Goal: Information Seeking & Learning: Learn about a topic

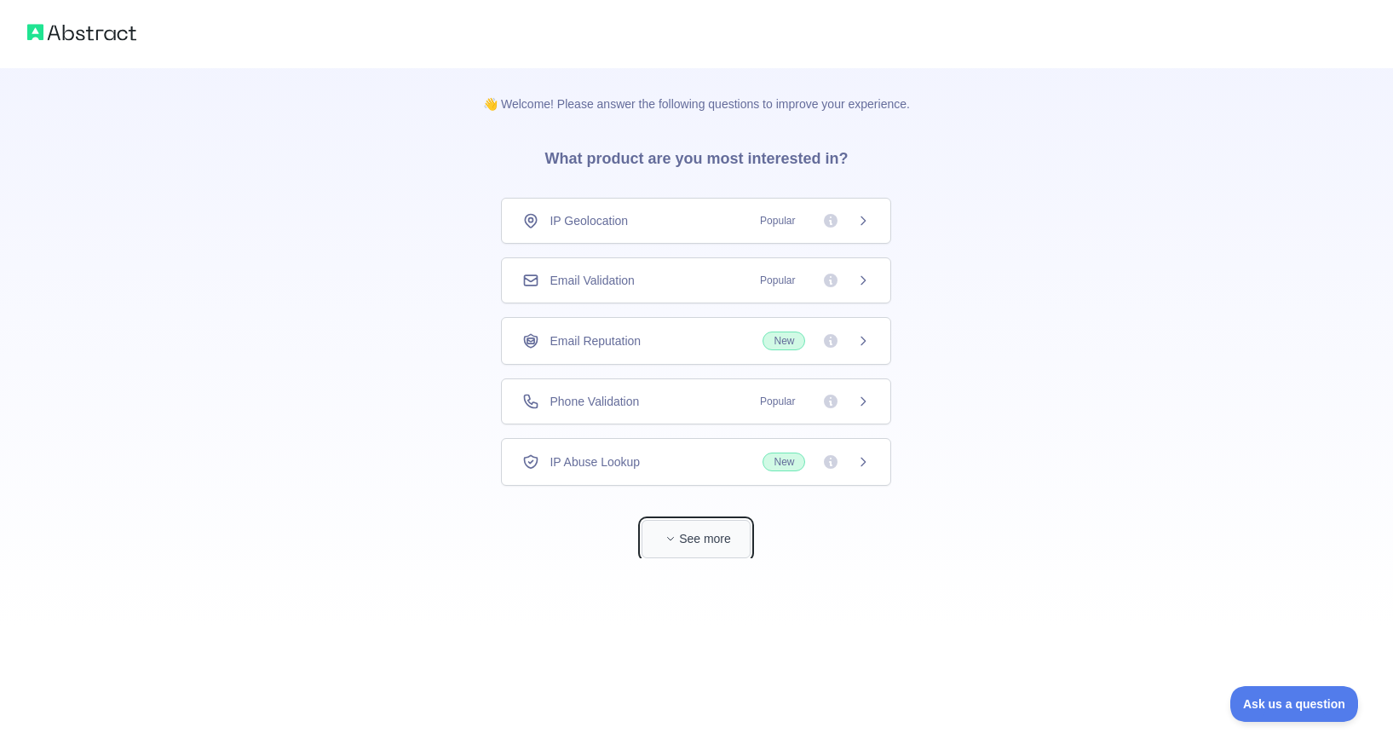
click at [711, 550] on button "See more" at bounding box center [696, 539] width 109 height 38
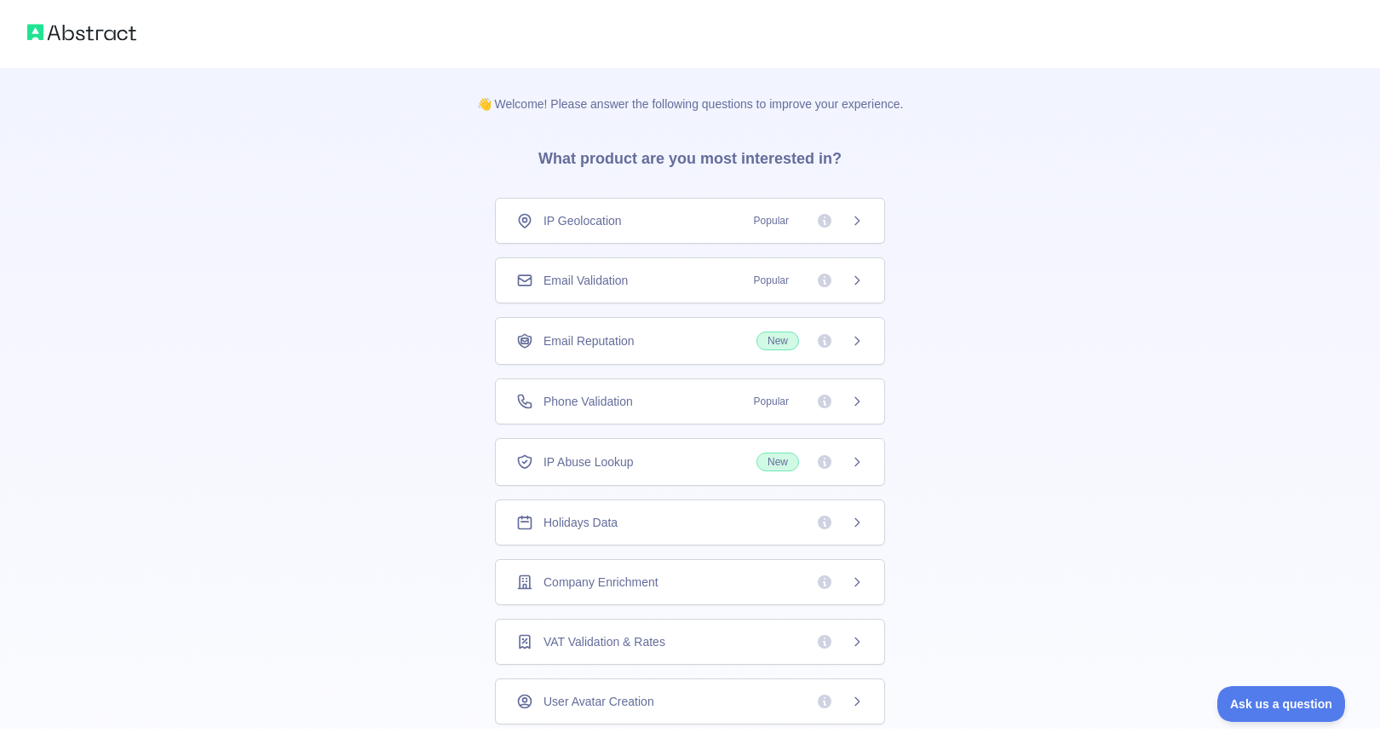
click at [603, 279] on span "Email Validation" at bounding box center [586, 280] width 84 height 17
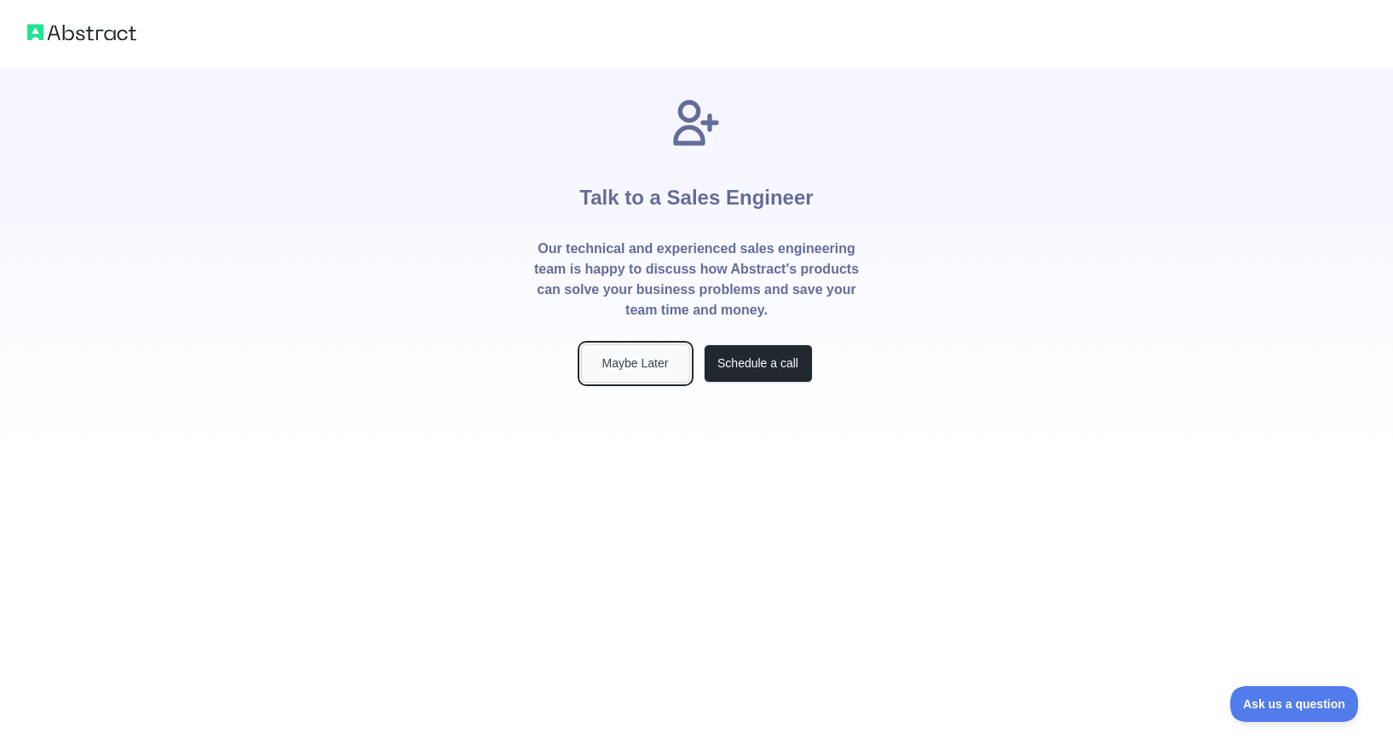
click at [635, 365] on button "Maybe Later" at bounding box center [635, 363] width 109 height 38
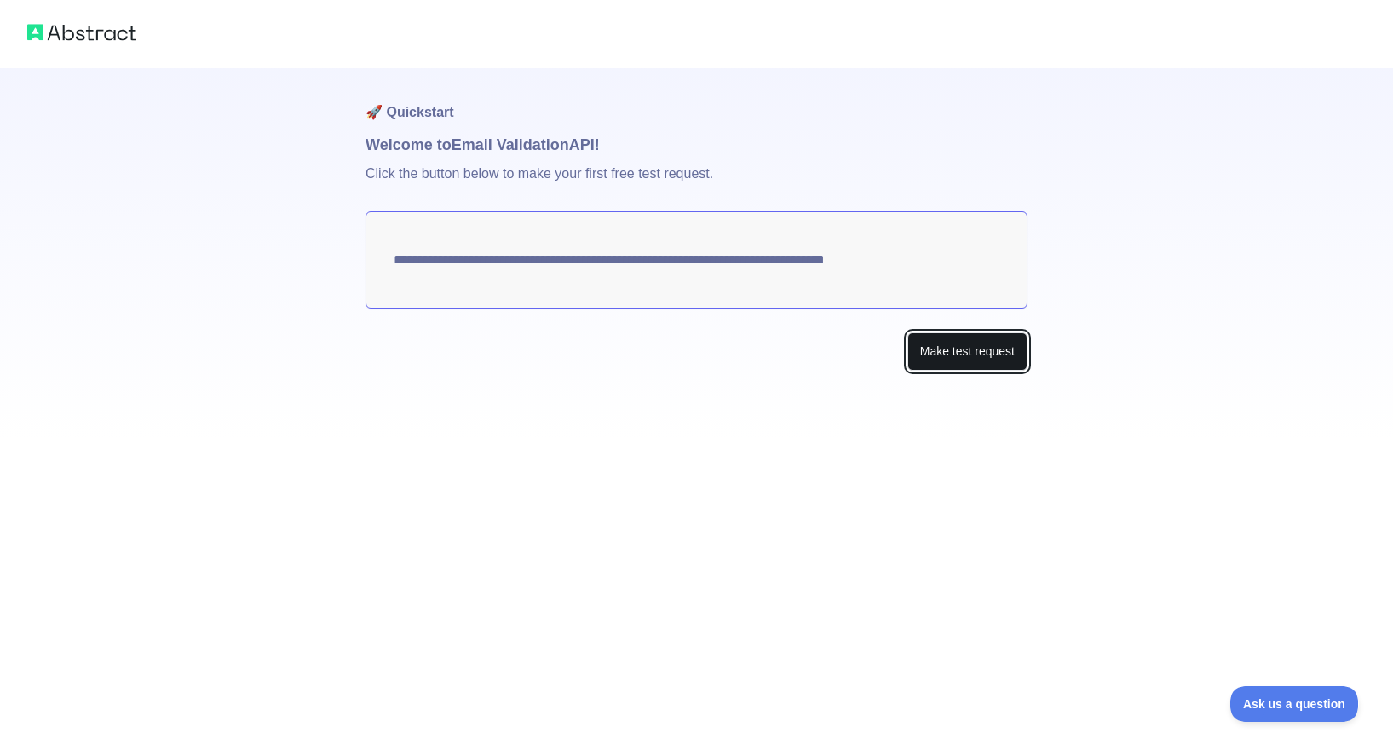
click at [946, 365] on button "Make test request" at bounding box center [967, 351] width 120 height 38
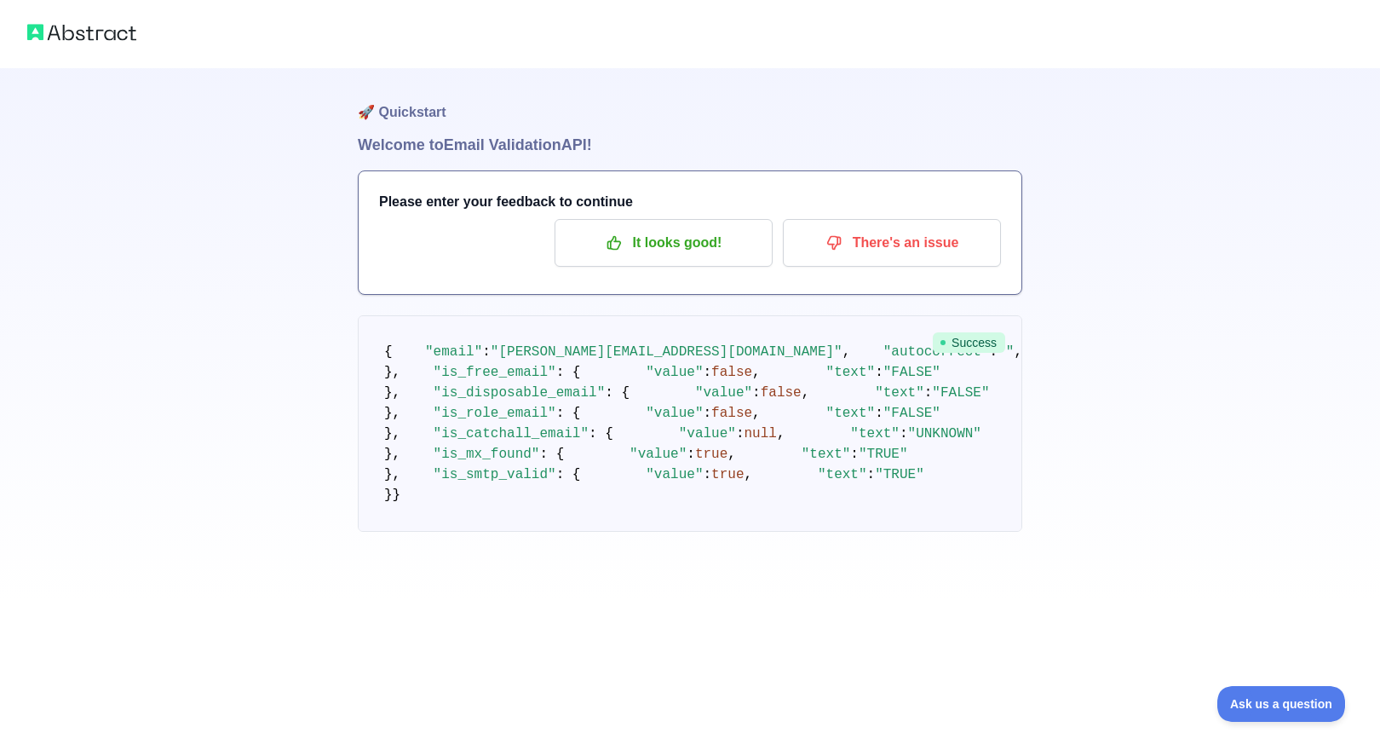
scroll to position [376, 0]
click at [714, 482] on pre "{ "email" : "[PERSON_NAME][EMAIL_ADDRESS][DOMAIN_NAME]" , "autocorrect" : "" , …" at bounding box center [690, 423] width 665 height 216
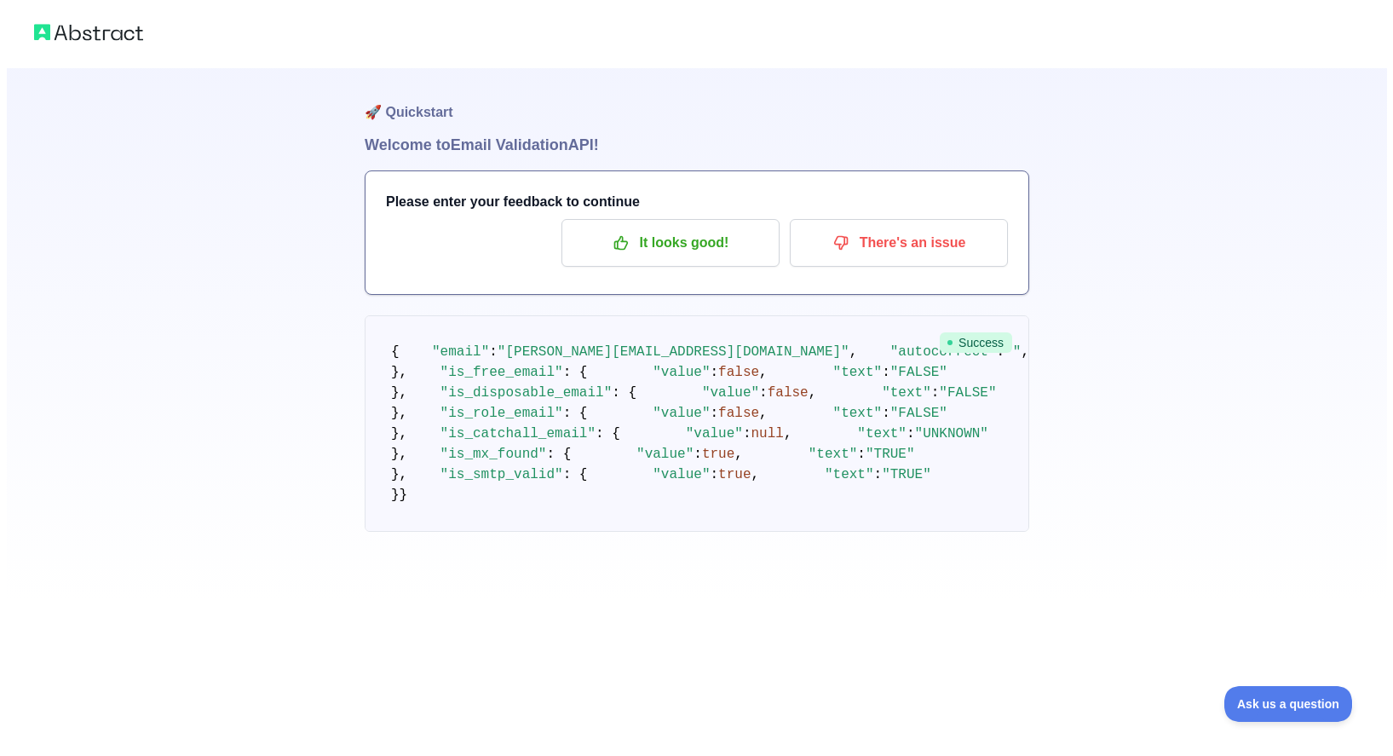
scroll to position [0, 0]
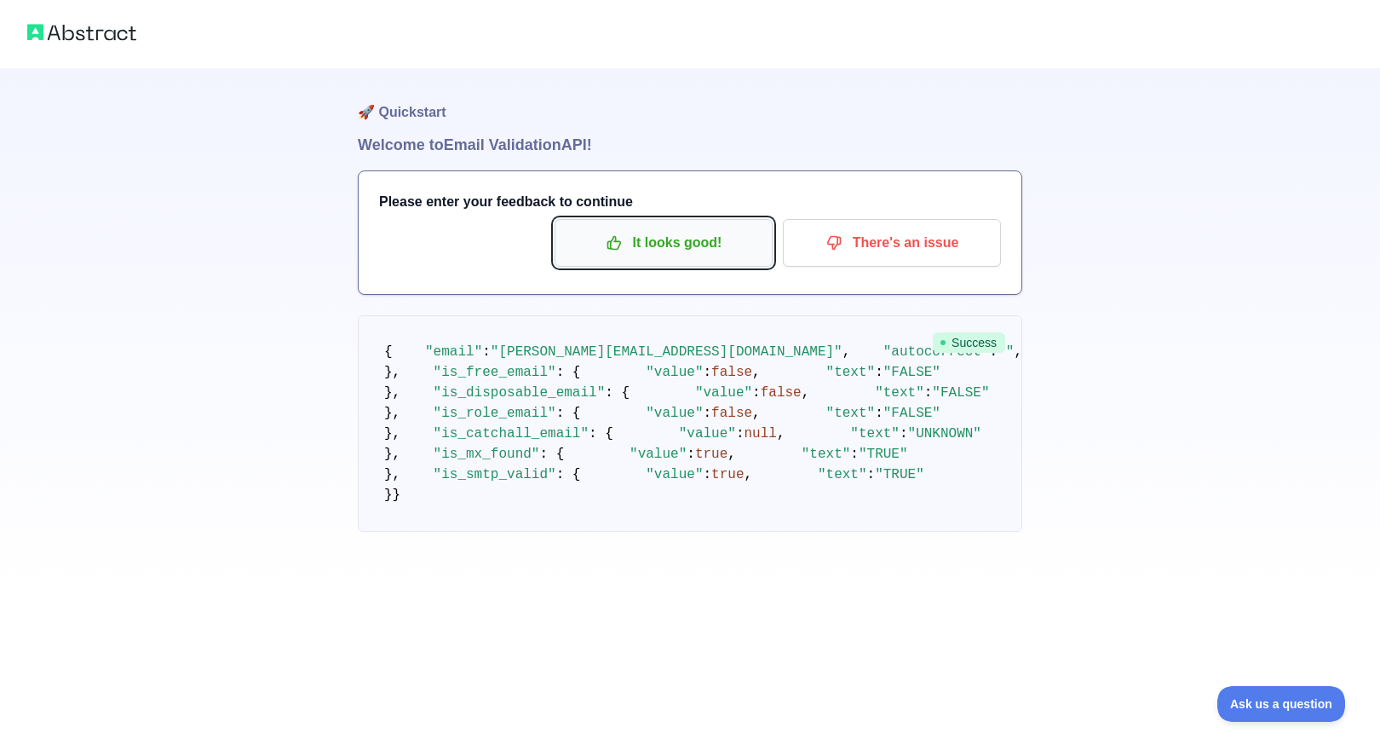
click at [627, 252] on p "It looks good!" at bounding box center [663, 242] width 193 height 29
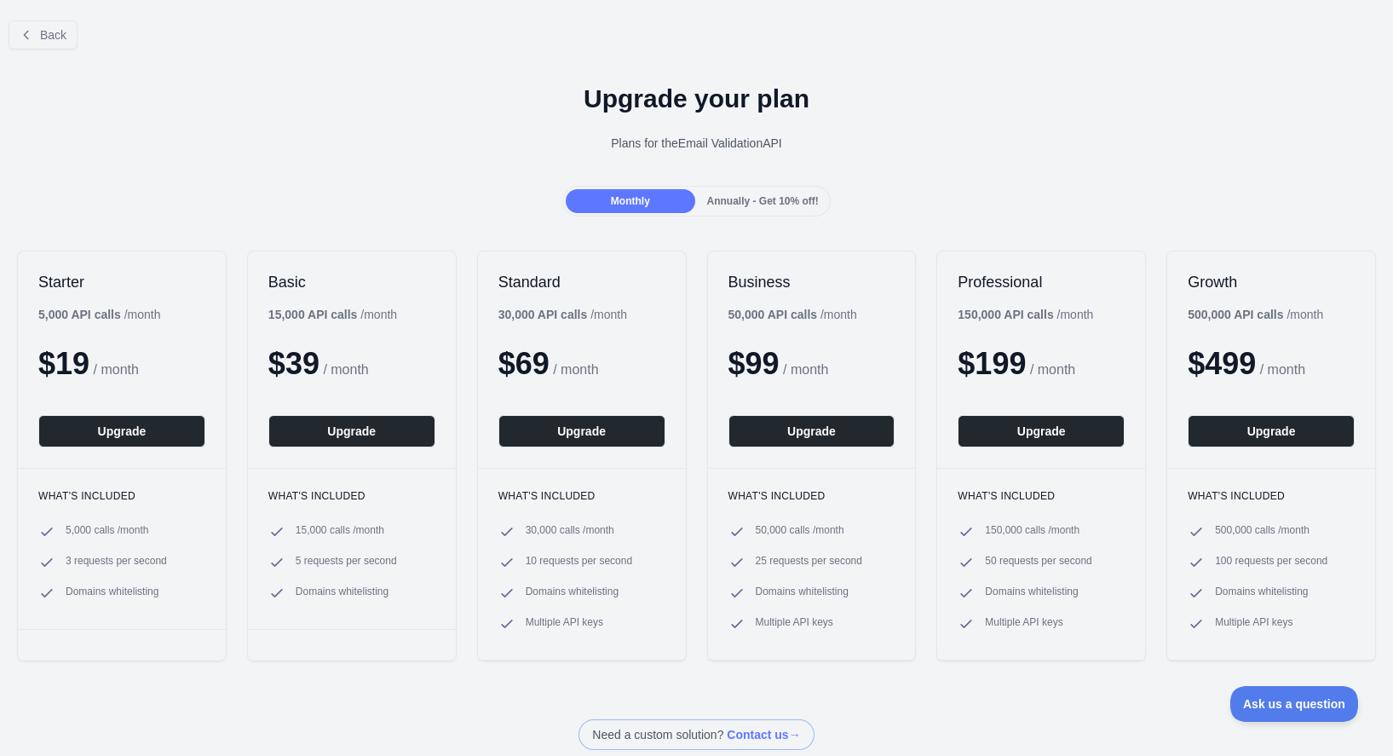
click at [109, 352] on div "$ 19 / month" at bounding box center [121, 364] width 167 height 34
click at [47, 36] on span "Back" at bounding box center [53, 35] width 26 height 14
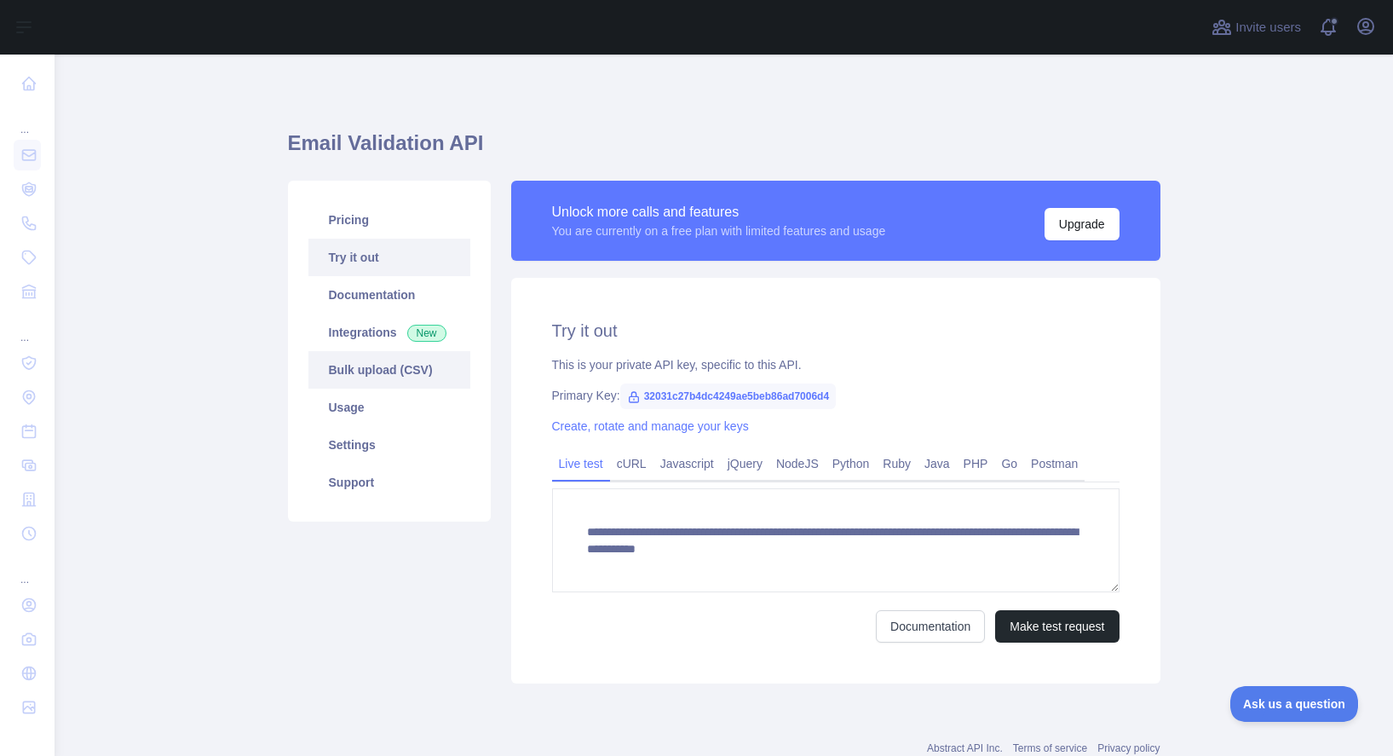
click at [376, 365] on link "Bulk upload (CSV)" at bounding box center [389, 369] width 162 height 37
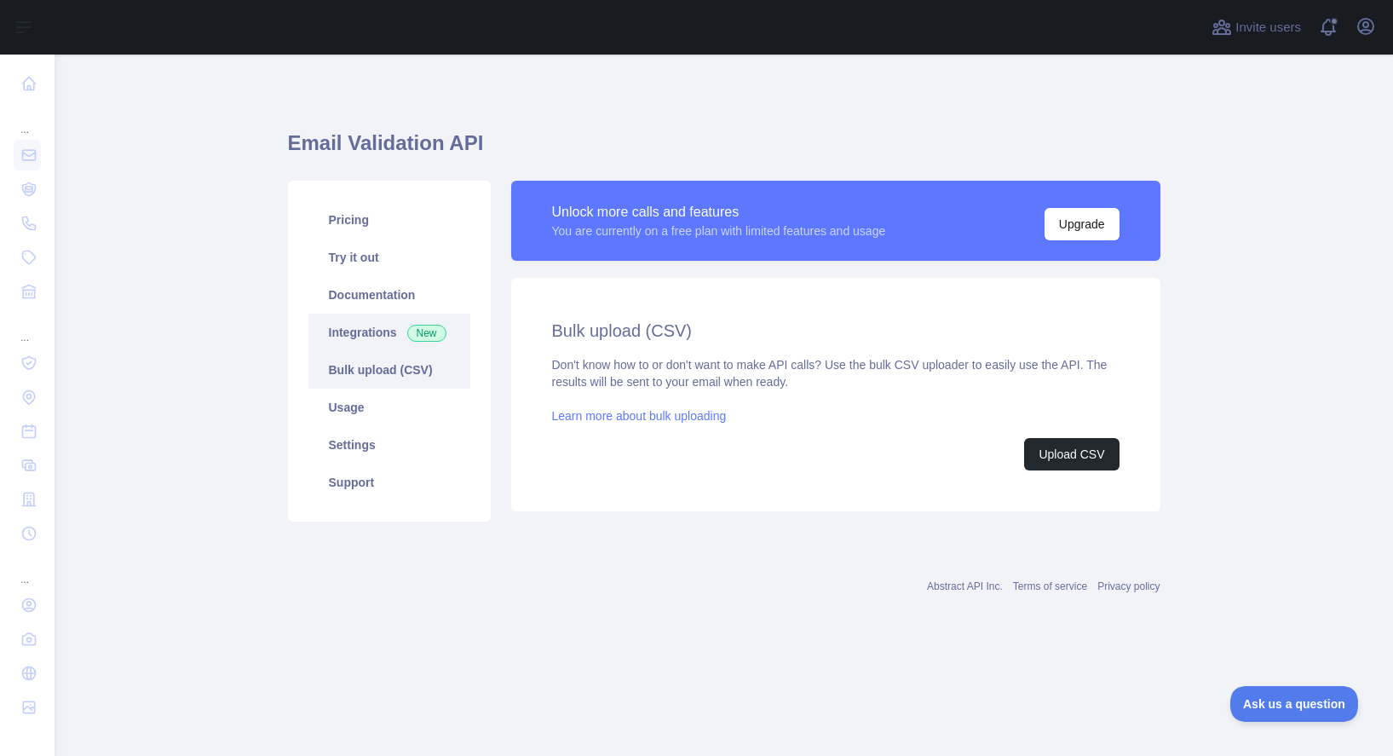
click at [391, 340] on link "Integrations New" at bounding box center [389, 332] width 162 height 37
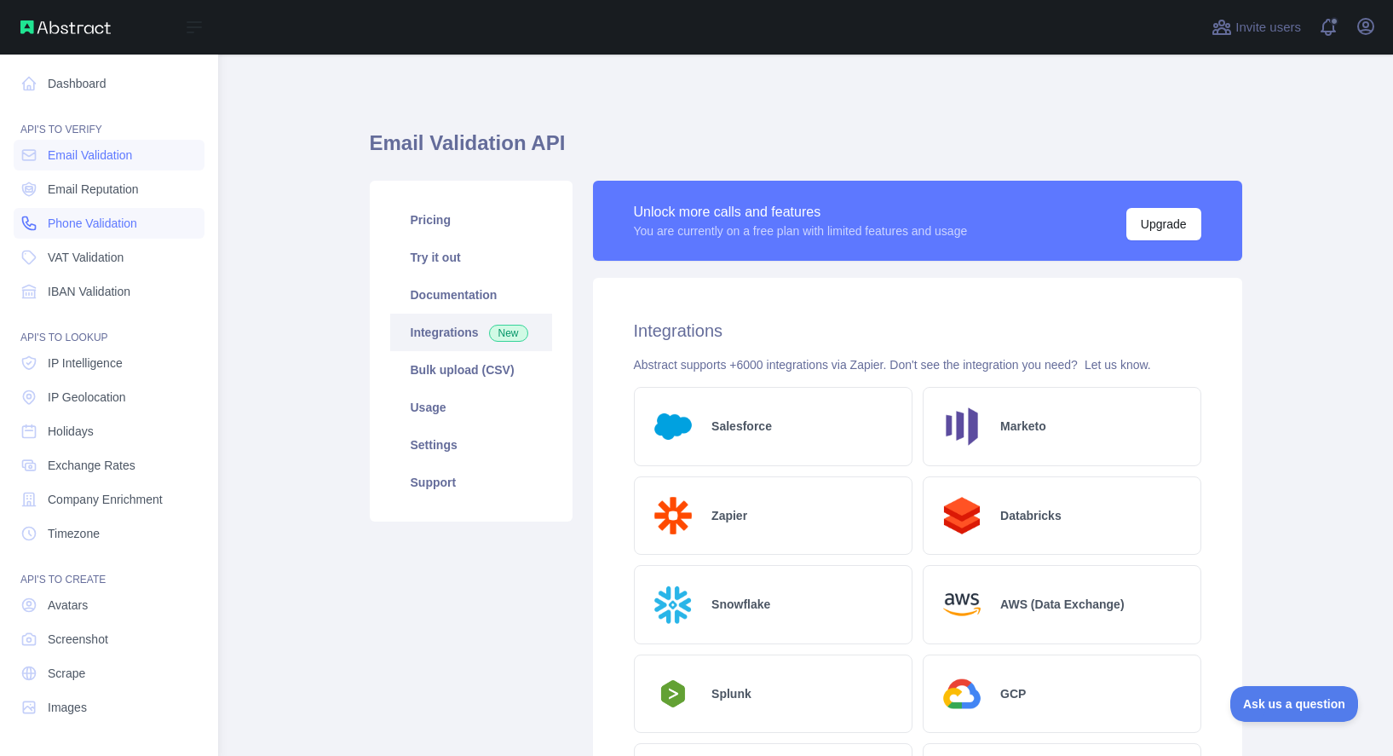
click at [82, 215] on span "Phone Validation" at bounding box center [92, 223] width 89 height 17
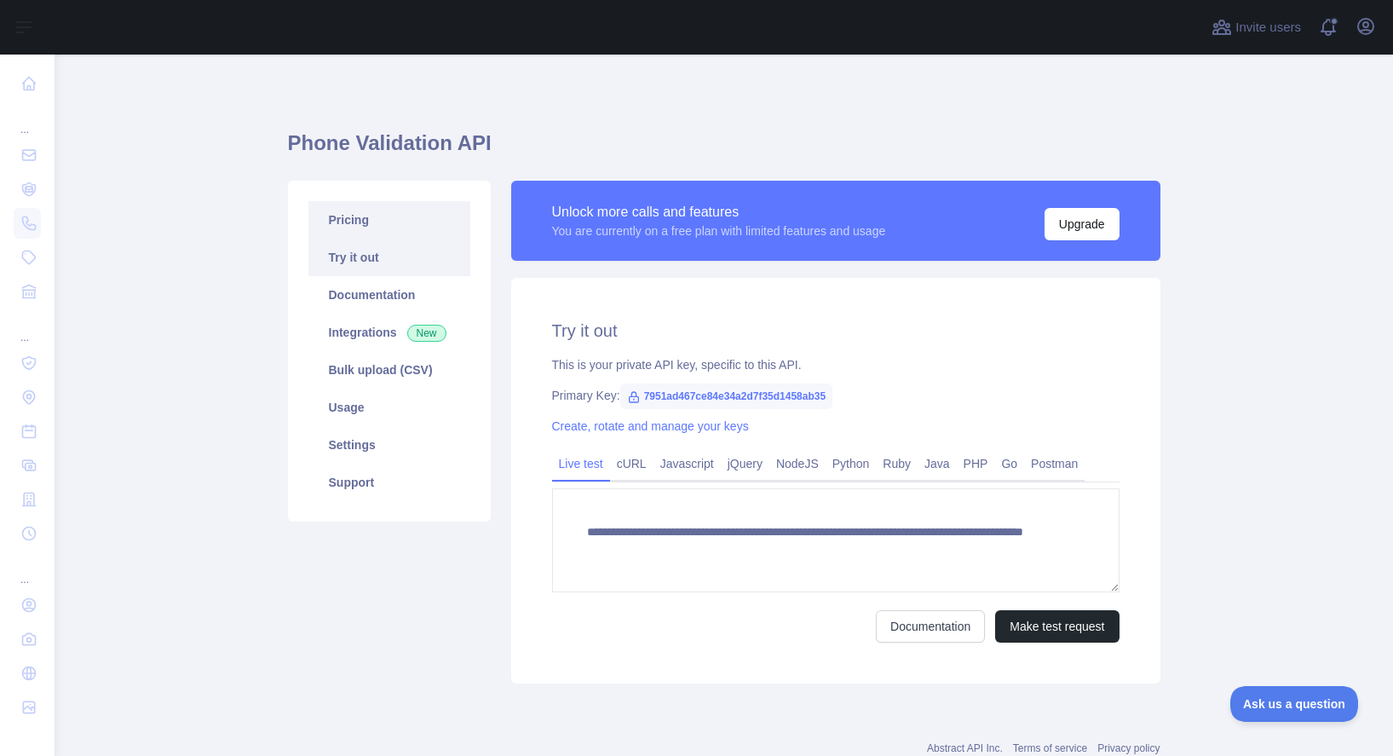
click at [369, 224] on link "Pricing" at bounding box center [389, 219] width 162 height 37
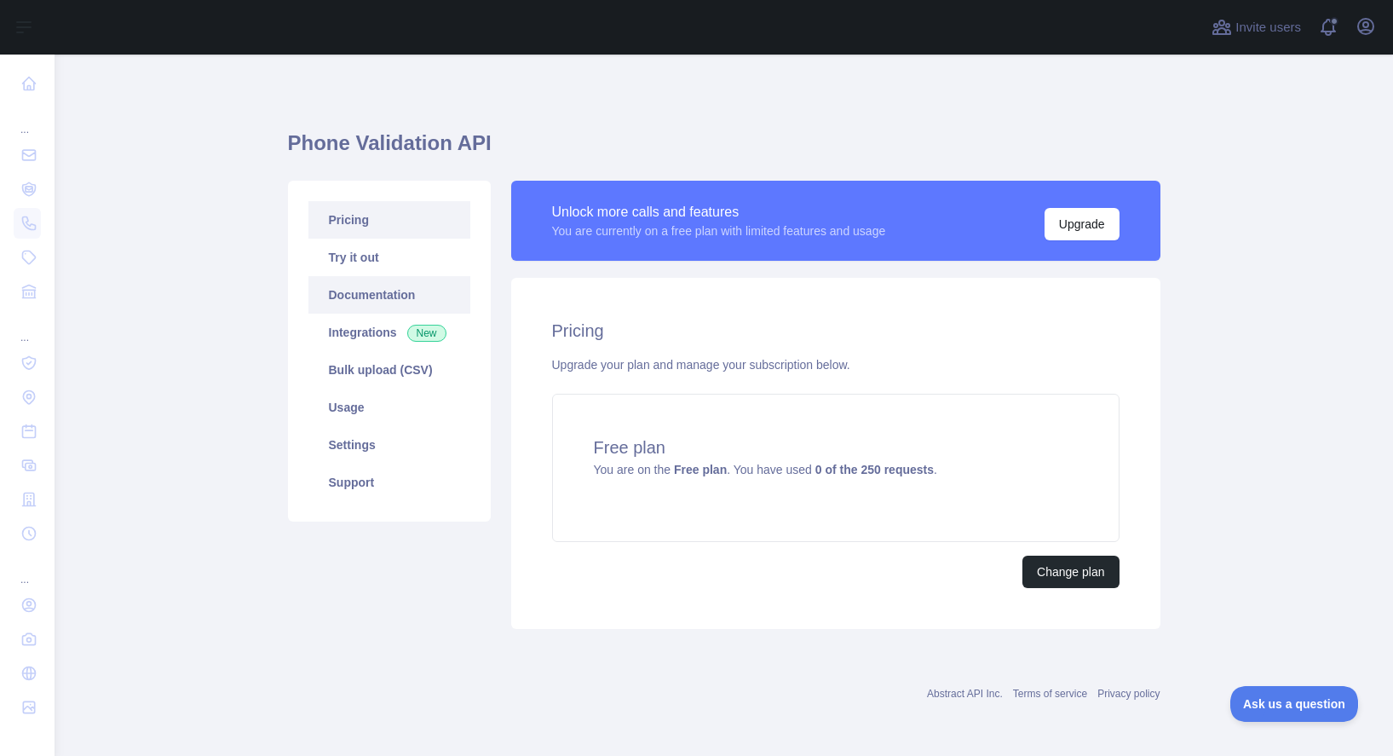
click at [362, 313] on link "Documentation" at bounding box center [389, 294] width 162 height 37
click at [373, 298] on link "Documentation" at bounding box center [389, 294] width 162 height 37
click at [344, 251] on link "Try it out" at bounding box center [389, 257] width 162 height 37
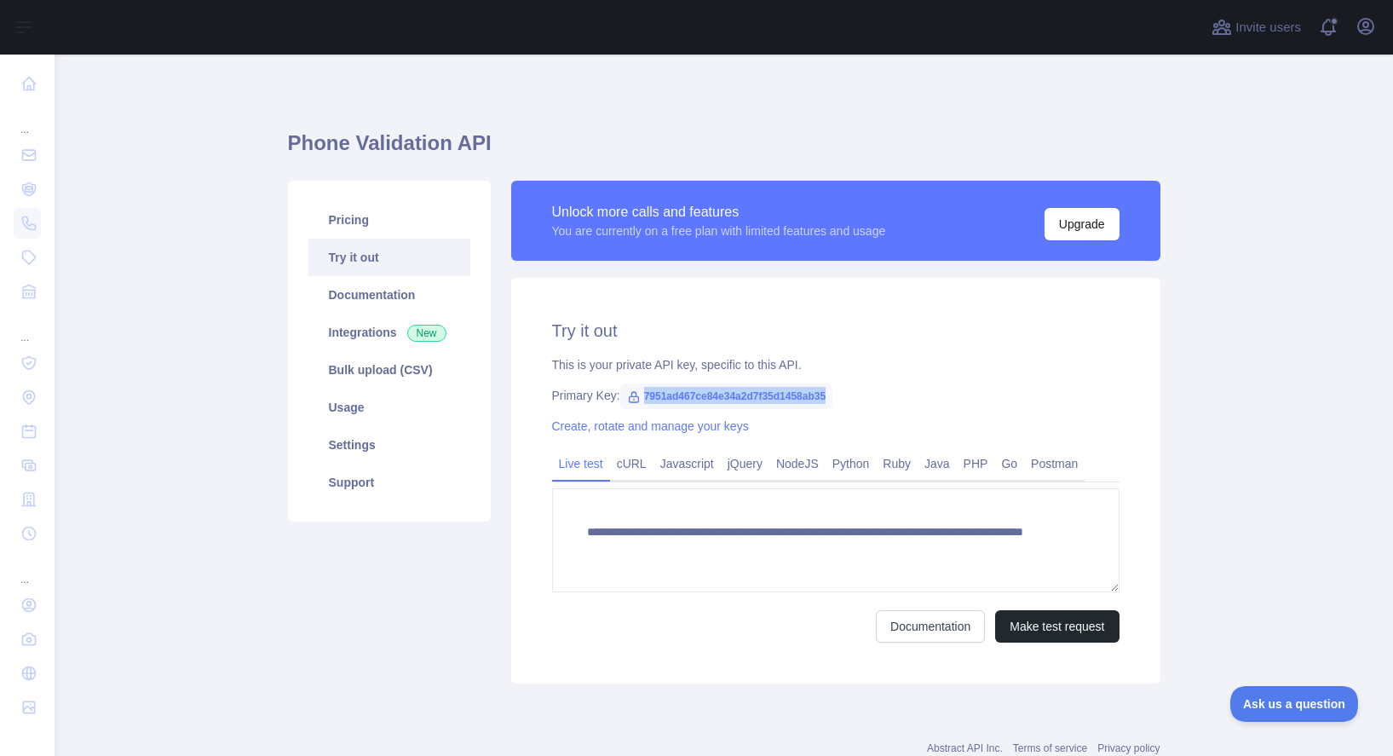
drag, startPoint x: 825, startPoint y: 396, endPoint x: 628, endPoint y: 405, distance: 197.0
click at [628, 405] on span "7951ad467ce84e34a2d7f35d1458ab35" at bounding box center [726, 396] width 213 height 26
copy span "7951ad467ce84e34a2d7f35d1458ab35"
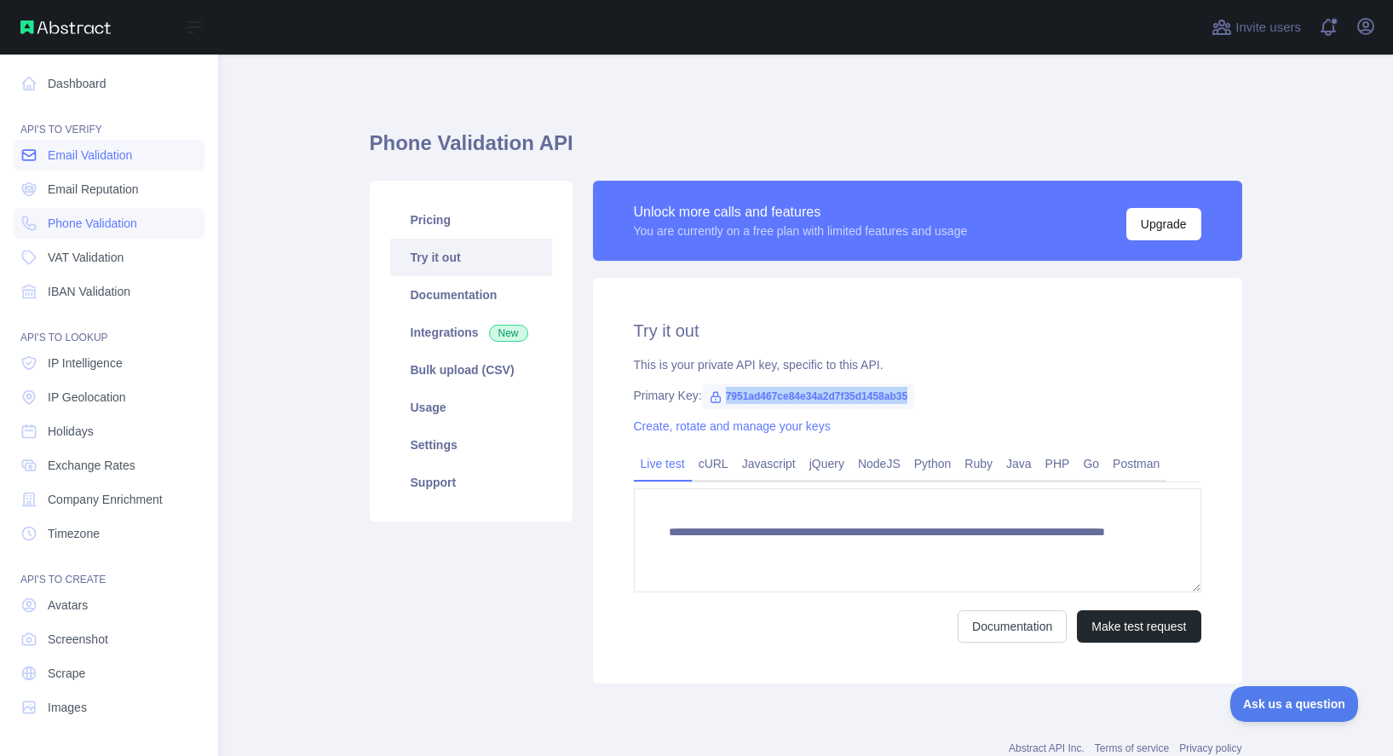
click at [38, 154] on link "Email Validation" at bounding box center [109, 155] width 191 height 31
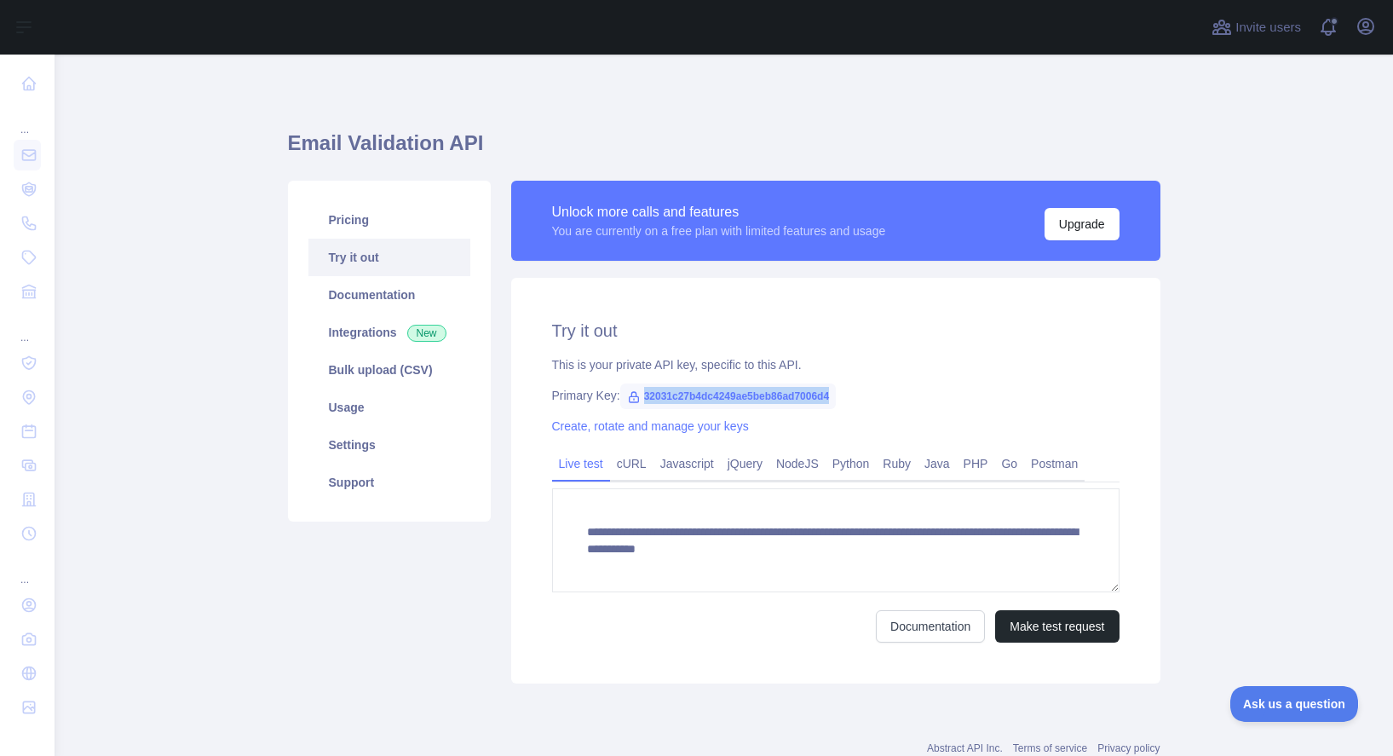
drag, startPoint x: 821, startPoint y: 398, endPoint x: 639, endPoint y: 400, distance: 182.3
click at [639, 400] on span "32031c27b4dc4249ae5beb86ad7006d4" at bounding box center [728, 396] width 216 height 26
copy span "2031c27b4dc4249ae5beb86ad7006d4"
copy span "32031c27b4dc4249ae5beb86ad7006d4"
click at [354, 212] on link "Pricing" at bounding box center [389, 219] width 162 height 37
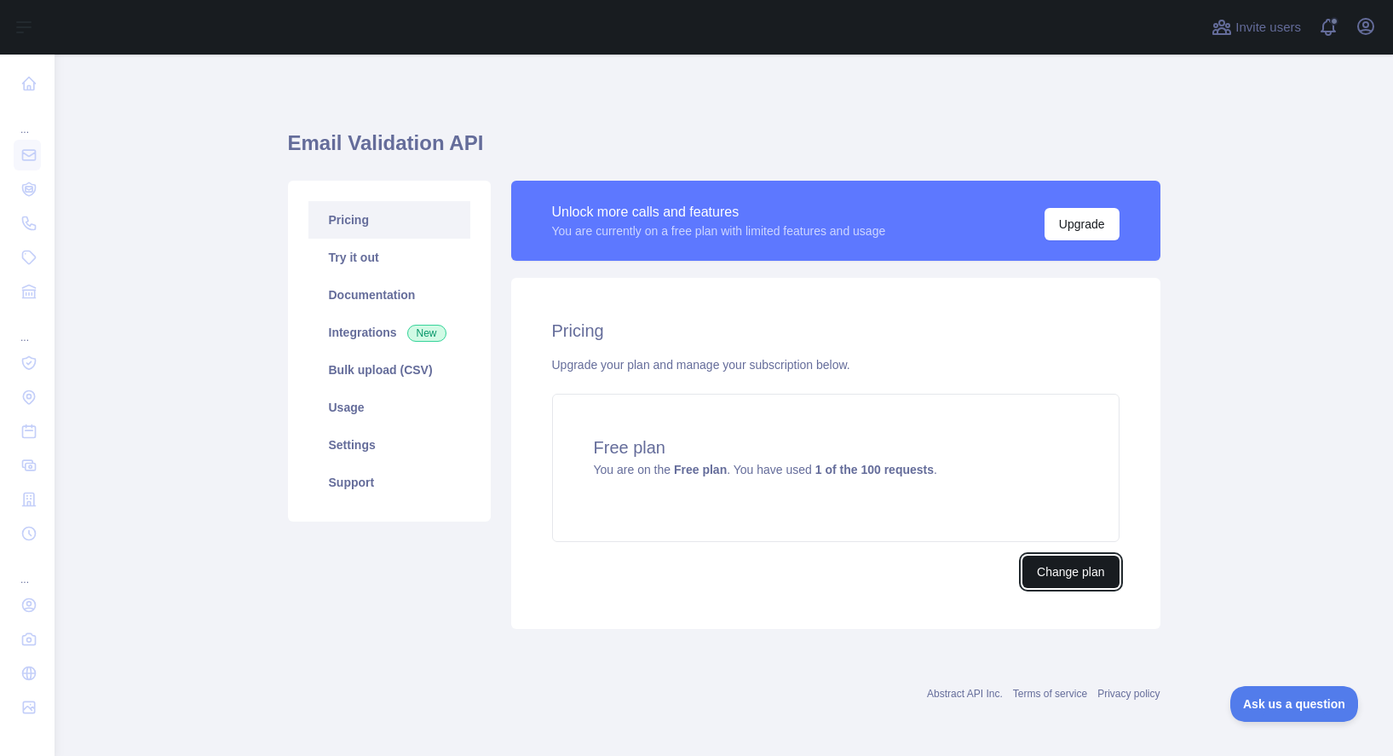
click at [1084, 584] on button "Change plan" at bounding box center [1070, 571] width 96 height 32
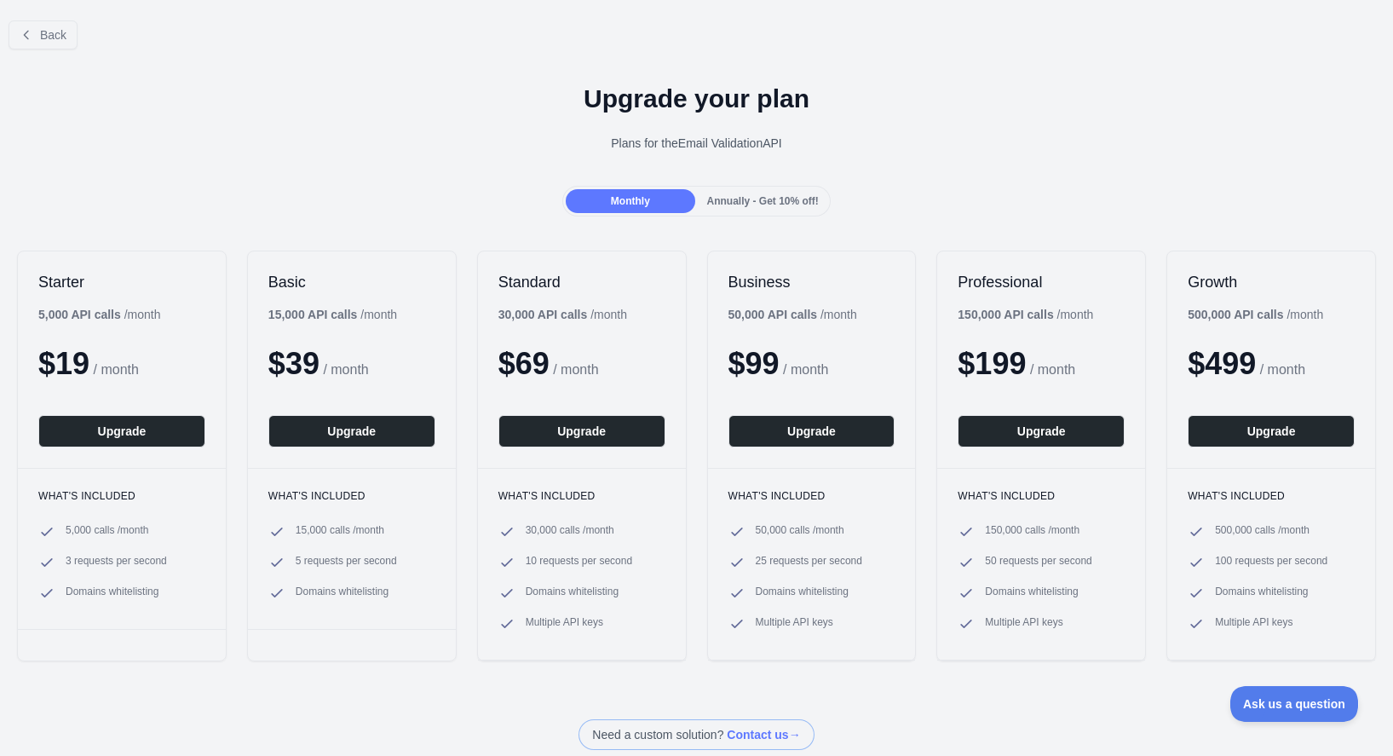
click at [1177, 123] on div "Upgrade your plan Plans for the Email Validation API" at bounding box center [696, 124] width 1393 height 123
click at [1250, 181] on div "Upgrade your plan Plans for the Email Validation API" at bounding box center [696, 124] width 1393 height 123
